Goal: Information Seeking & Learning: Learn about a topic

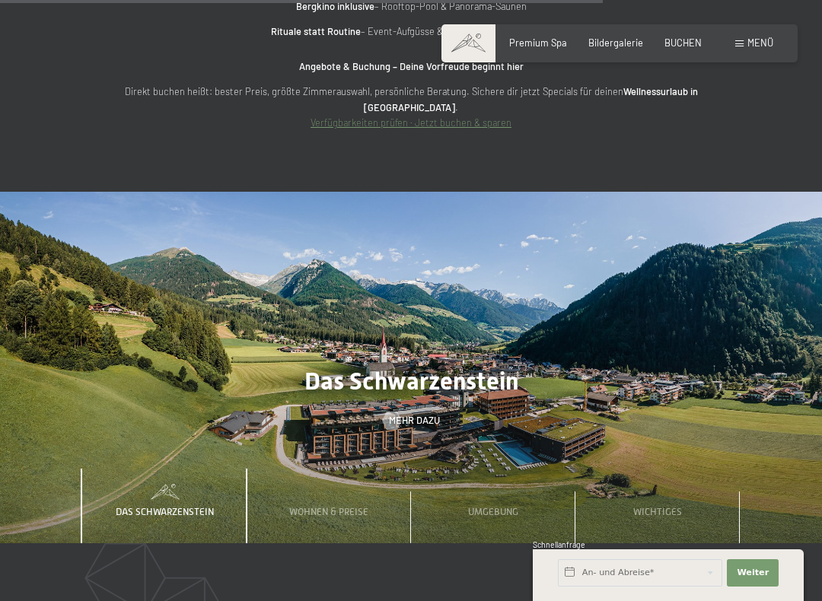
scroll to position [4521, 0]
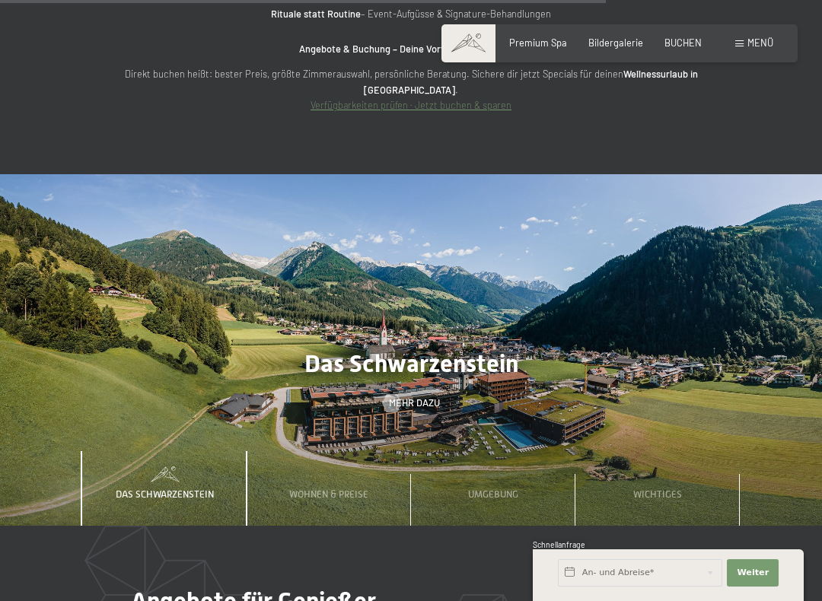
click at [340, 489] on span "Wohnen & Preise" at bounding box center [328, 494] width 79 height 11
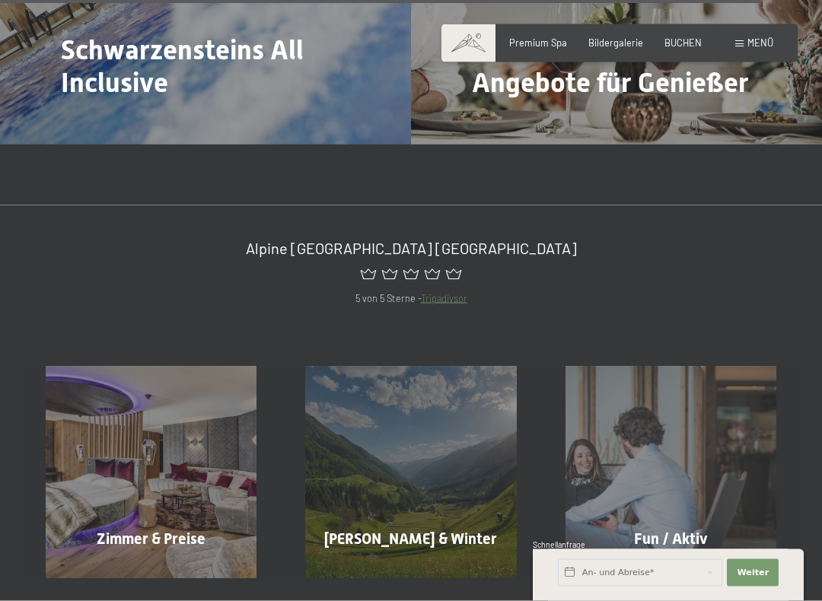
scroll to position [5751, 0]
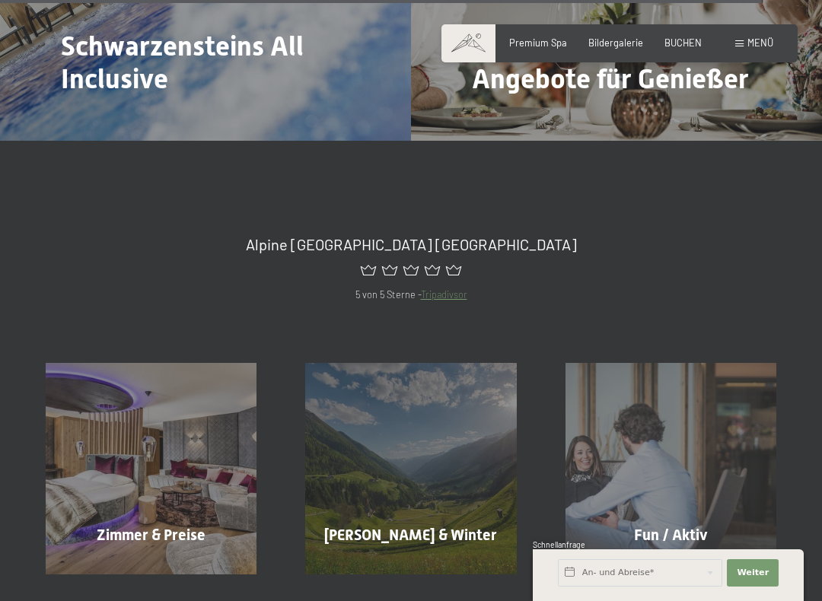
click at [156, 422] on div "Zimmer & Preise Mehr erfahren" at bounding box center [151, 468] width 260 height 211
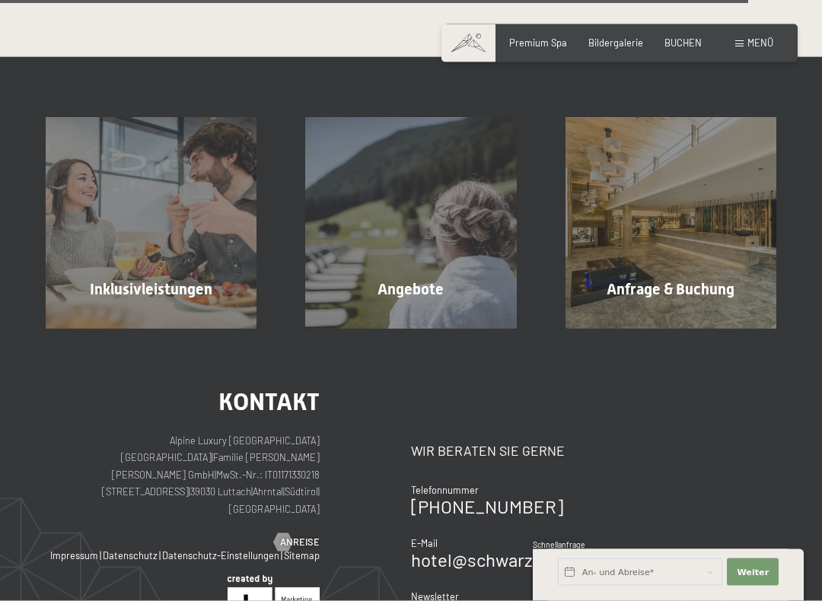
scroll to position [3189, 0]
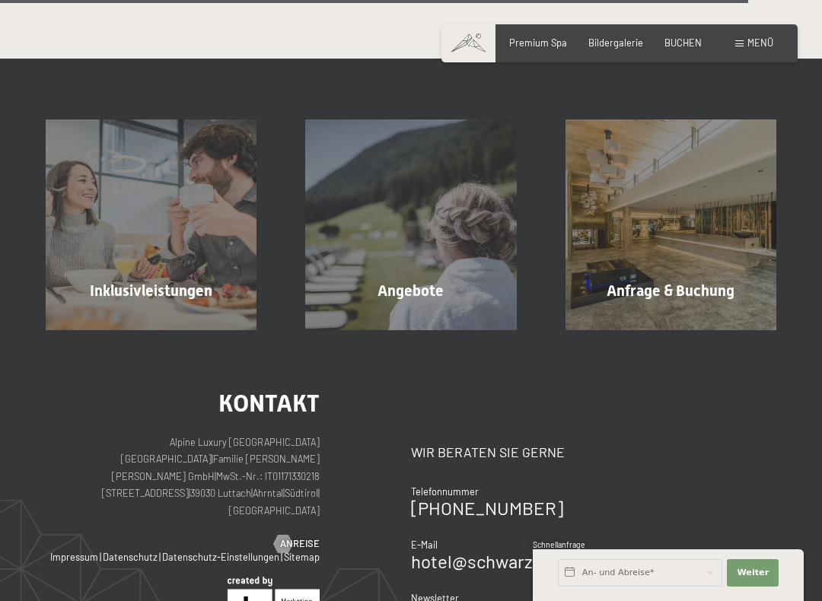
click at [410, 286] on div "Angebote Mehr erfahren" at bounding box center [411, 225] width 260 height 211
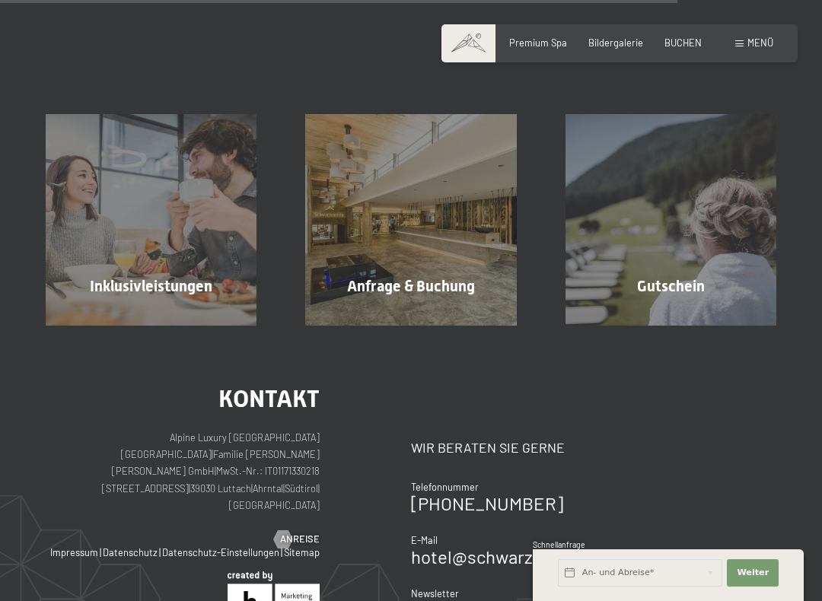
scroll to position [1702, 0]
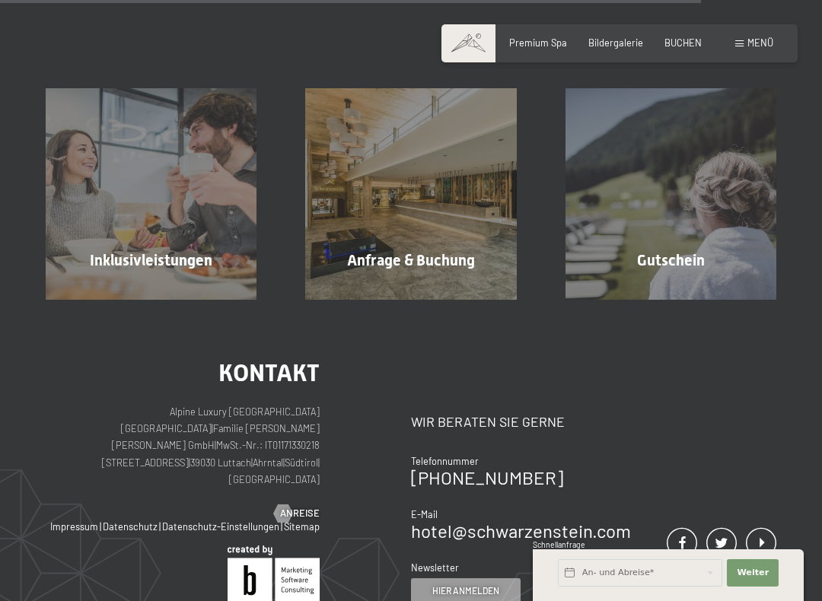
click at [793, 324] on div "Kontakt Alpine Luxury SPA Resort SCHWARZENSTEIN | Familie Zimmerhofer Otmar Zim…" at bounding box center [411, 553] width 822 height 506
click at [201, 263] on div "Inklusivleistungen Mehr erfahren" at bounding box center [151, 193] width 260 height 211
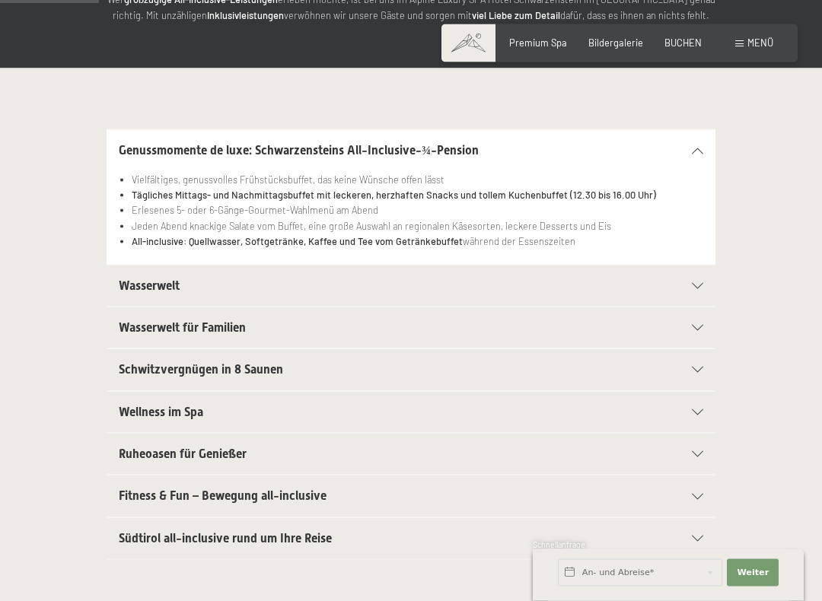
scroll to position [261, 0]
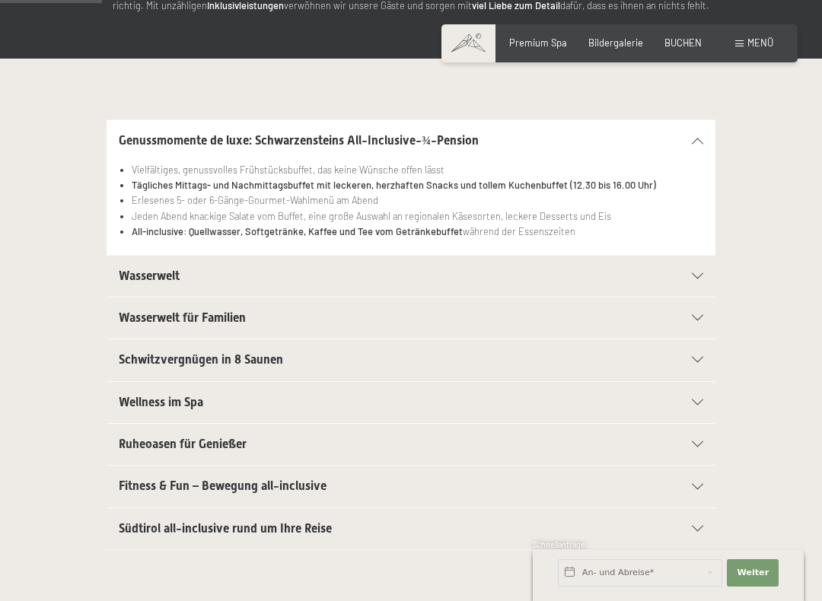
click at [249, 440] on h2 "Ruheoasen für Genießer" at bounding box center [382, 444] width 526 height 17
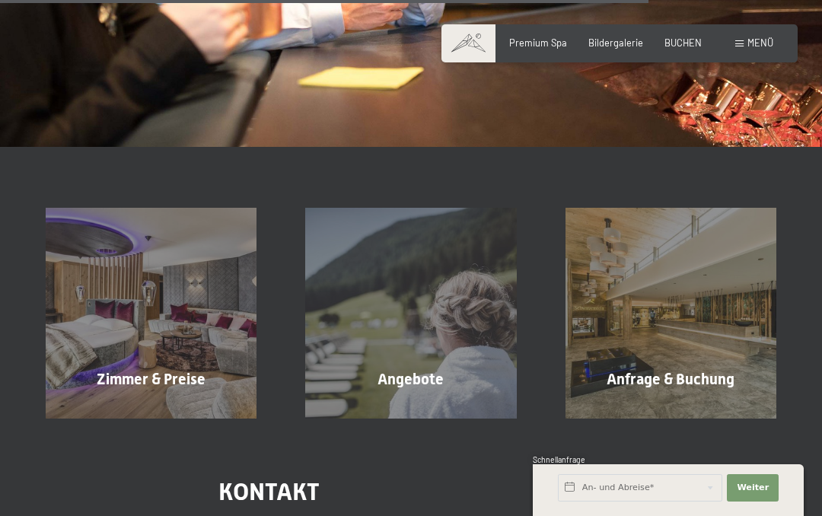
scroll to position [1792, 0]
click at [416, 381] on div "Angebote Mehr erfahren" at bounding box center [411, 313] width 260 height 211
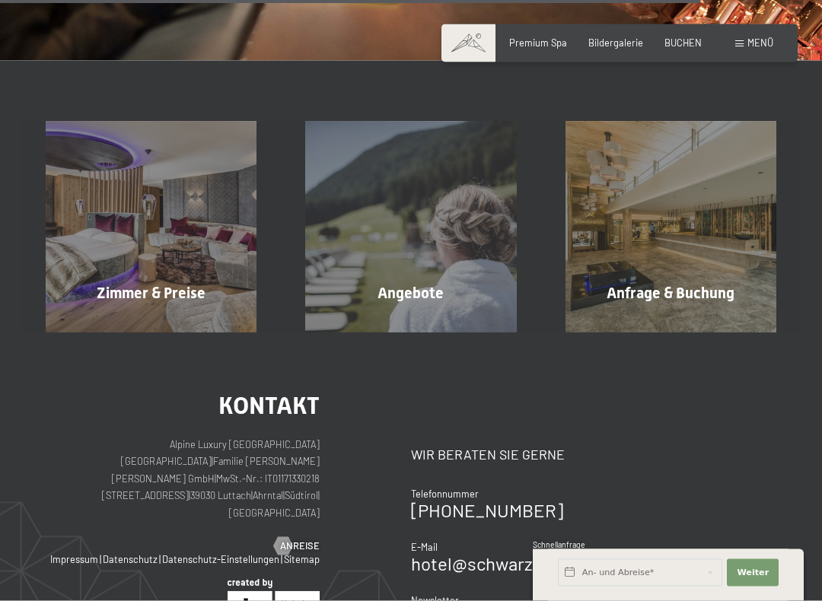
scroll to position [1878, 0]
click at [153, 291] on div "Zimmer & Preise Mehr erfahren" at bounding box center [151, 226] width 260 height 211
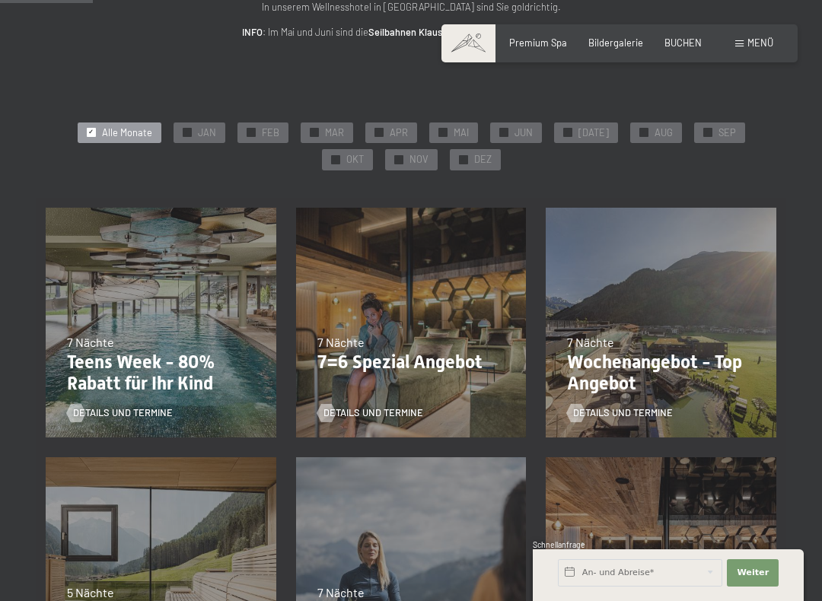
scroll to position [221, 0]
click at [413, 355] on p "7=6 Spezial Angebot" at bounding box center [411, 362] width 188 height 22
click at [448, 355] on p "7=6 Spezial Angebot" at bounding box center [411, 362] width 188 height 22
click at [397, 406] on span "Details und Termine" at bounding box center [374, 413] width 100 height 14
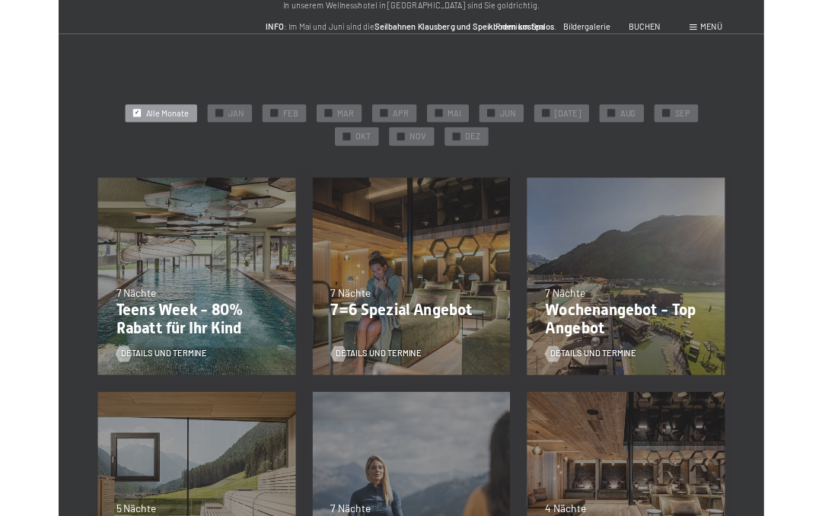
scroll to position [0, 0]
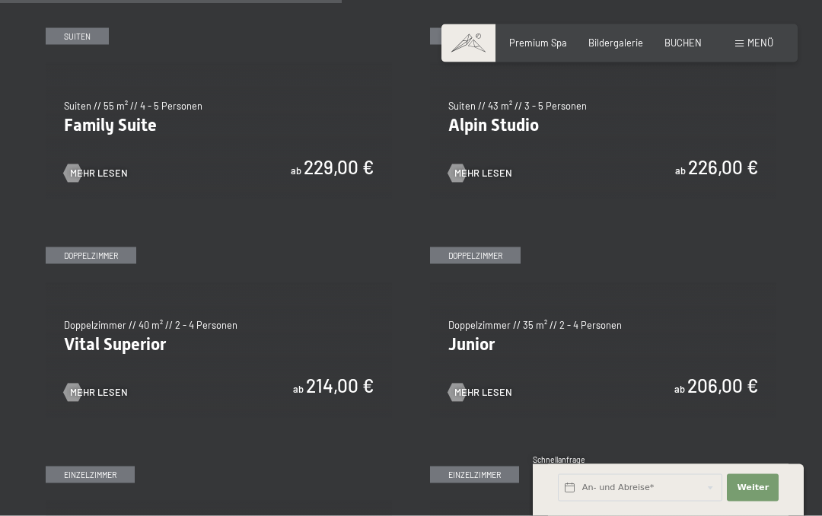
scroll to position [1466, 0]
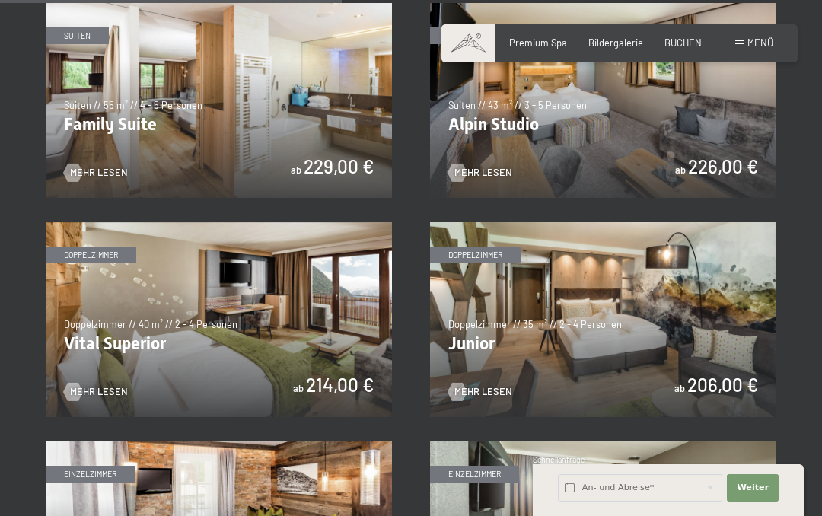
click at [486, 389] on span "Mehr Lesen" at bounding box center [484, 392] width 58 height 14
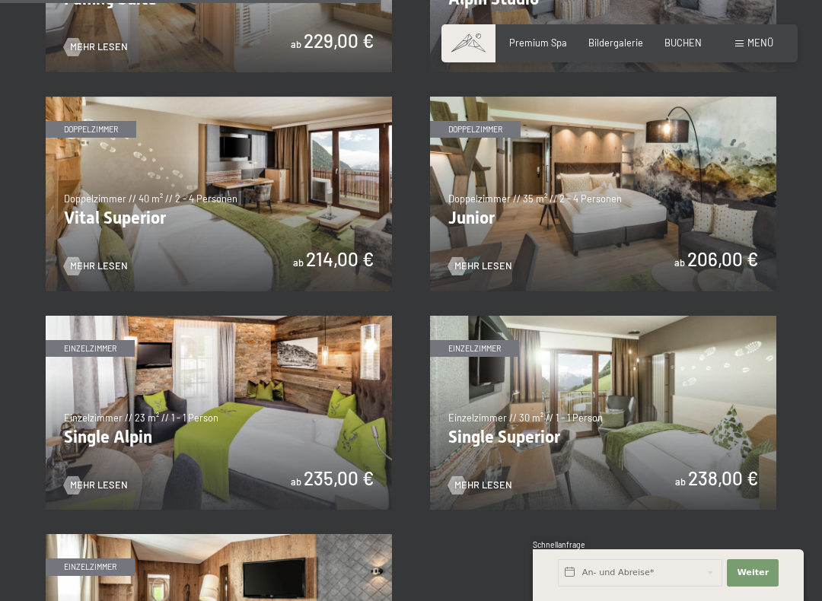
scroll to position [1592, 0]
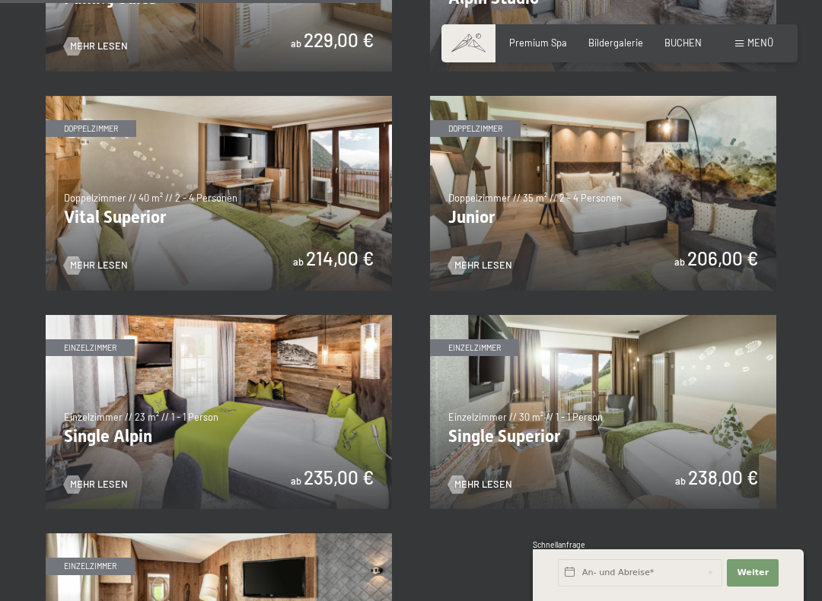
click at [139, 214] on img at bounding box center [219, 193] width 346 height 195
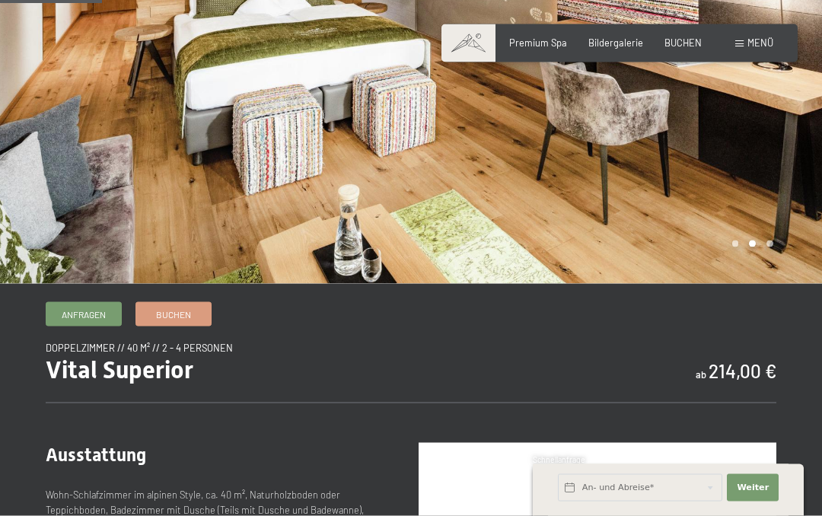
scroll to position [212, 0]
click at [627, 43] on span "Bildergalerie" at bounding box center [616, 43] width 55 height 12
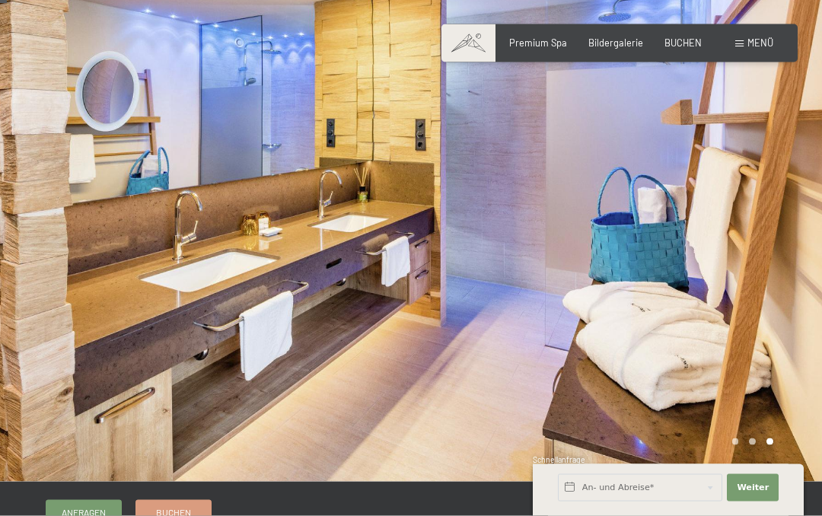
scroll to position [0, 0]
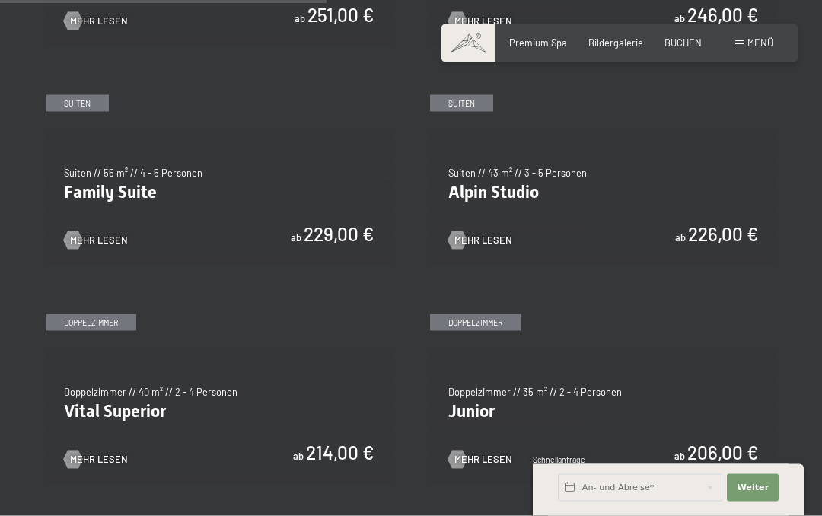
scroll to position [1399, 0]
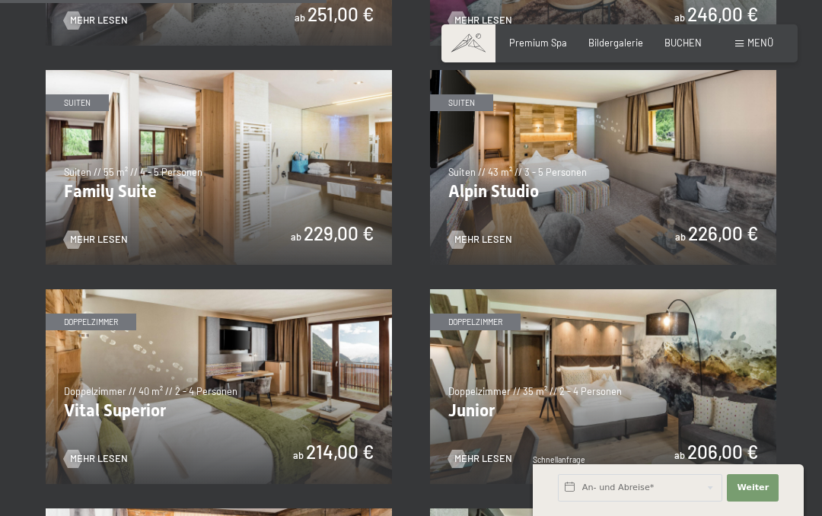
click at [500, 237] on span "Mehr Lesen" at bounding box center [484, 240] width 58 height 14
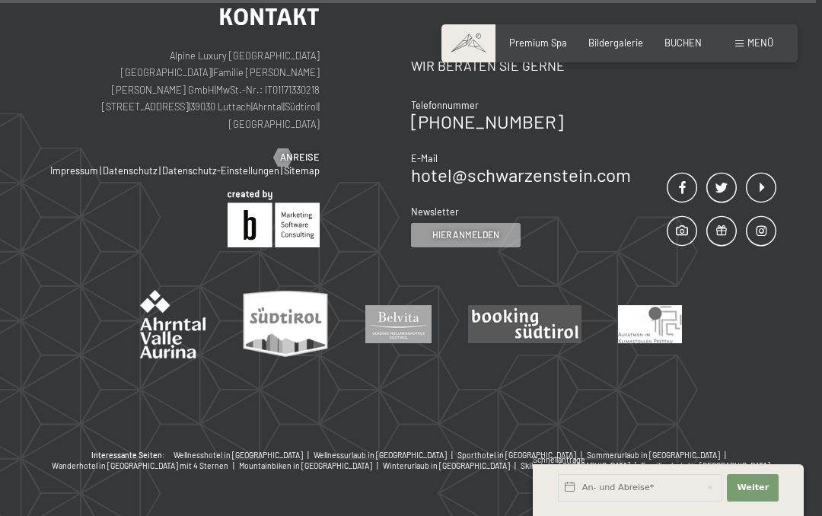
scroll to position [3591, 0]
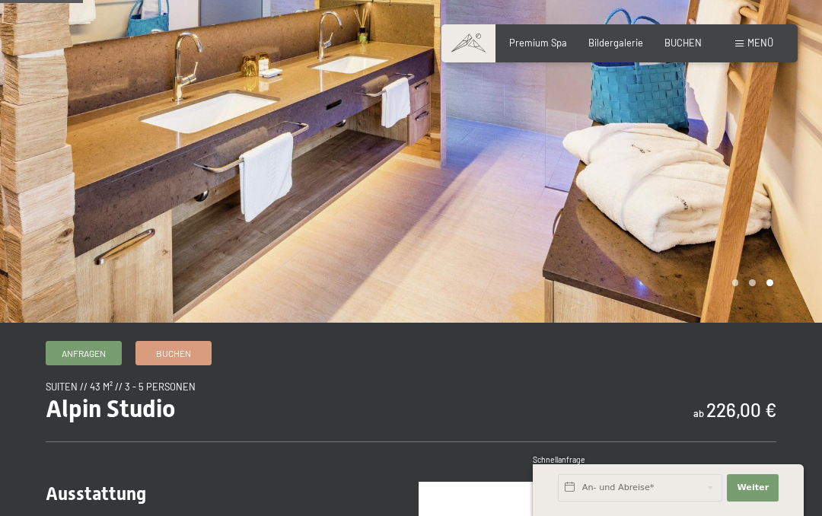
scroll to position [163, 0]
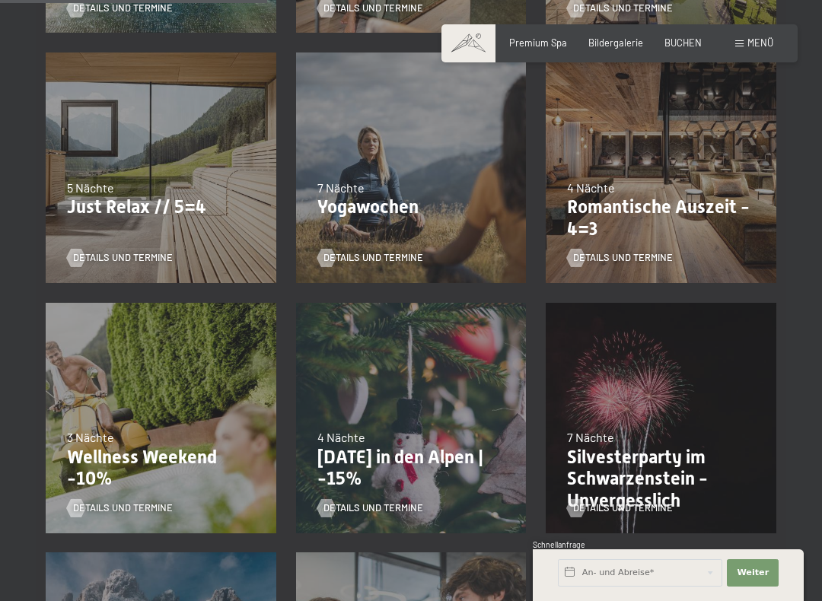
scroll to position [626, 0]
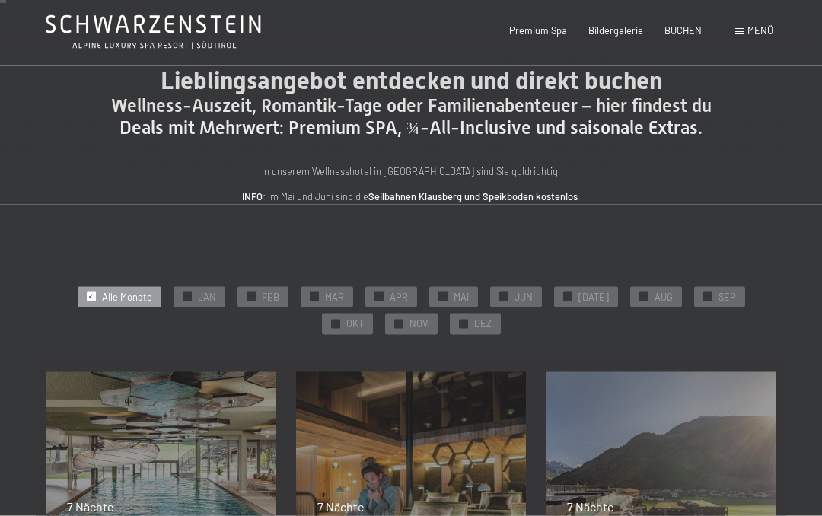
scroll to position [0, 0]
